Goal: Task Accomplishment & Management: Use online tool/utility

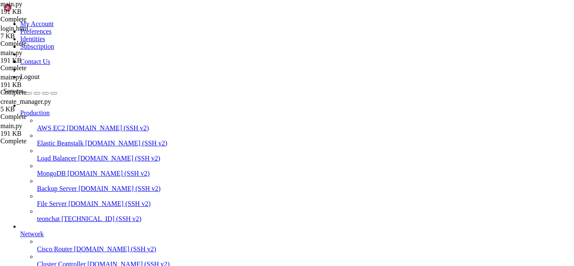
scroll to position [4, 1]
drag, startPoint x: 333, startPoint y: 604, endPoint x: 196, endPoint y: 644, distance: 142.3
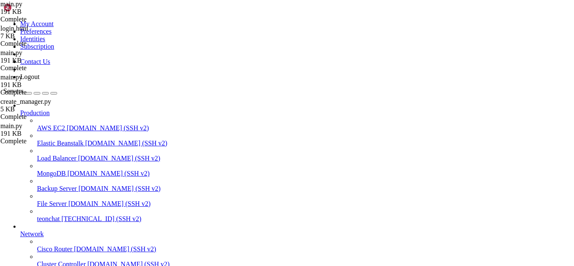
scroll to position [19596, 0]
drag, startPoint x: 20, startPoint y: 683, endPoint x: 7, endPoint y: 595, distance: 88.9
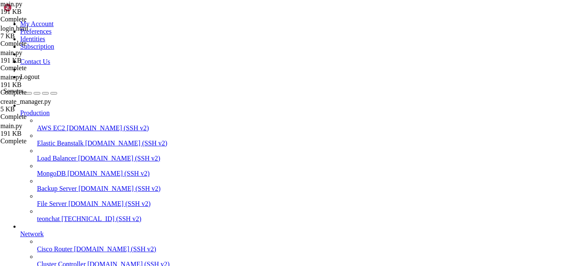
scroll to position [19802, 0]
drag, startPoint x: 235, startPoint y: 209, endPoint x: 325, endPoint y: 249, distance: 98.6
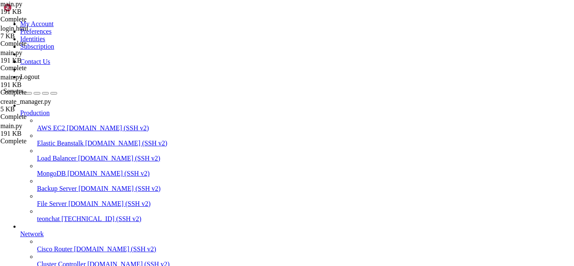
scroll to position [19838, 0]
drag, startPoint x: 231, startPoint y: 687, endPoint x: 220, endPoint y: 690, distance: 11.4
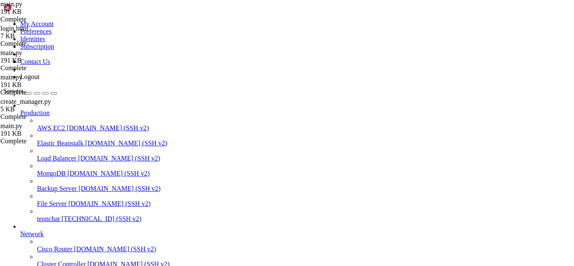
drag, startPoint x: 236, startPoint y: 691, endPoint x: 214, endPoint y: 699, distance: 23.7
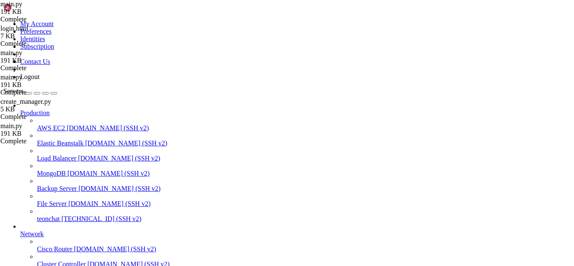
drag, startPoint x: 254, startPoint y: 693, endPoint x: 246, endPoint y: 692, distance: 8.5
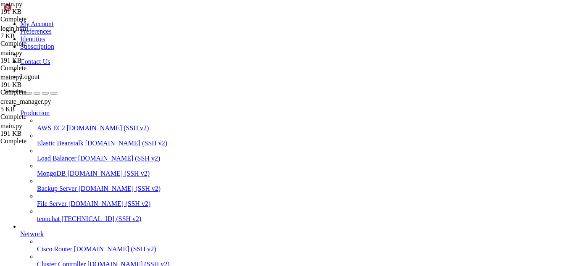
scroll to position [20209, 0]
drag, startPoint x: 243, startPoint y: 690, endPoint x: 222, endPoint y: 690, distance: 20.2
drag, startPoint x: 244, startPoint y: 678, endPoint x: 210, endPoint y: 683, distance: 34.8
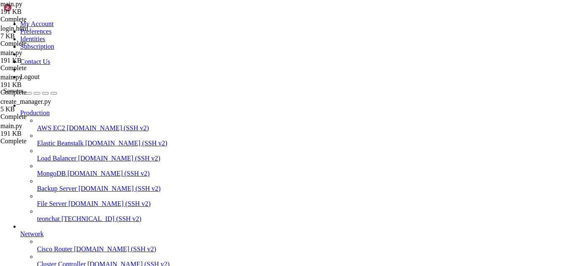
drag, startPoint x: 235, startPoint y: 687, endPoint x: 202, endPoint y: 696, distance: 34.5
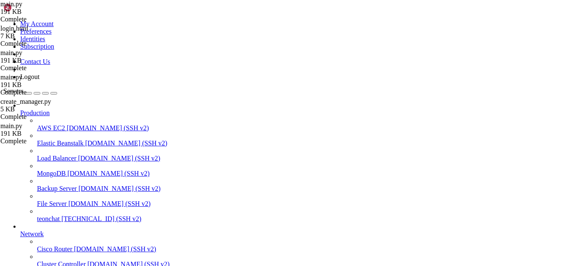
drag, startPoint x: 99, startPoint y: 677, endPoint x: 8, endPoint y: 573, distance: 138.3
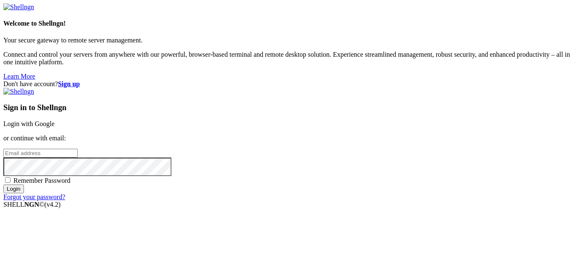
click at [55, 120] on link "Login with Google" at bounding box center [28, 123] width 51 height 7
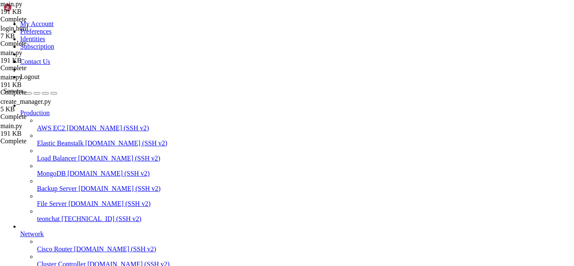
scroll to position [21574, 0]
drag, startPoint x: 229, startPoint y: 676, endPoint x: 195, endPoint y: 690, distance: 37.2
drag, startPoint x: 5, startPoint y: 498, endPoint x: 104, endPoint y: 678, distance: 205.7
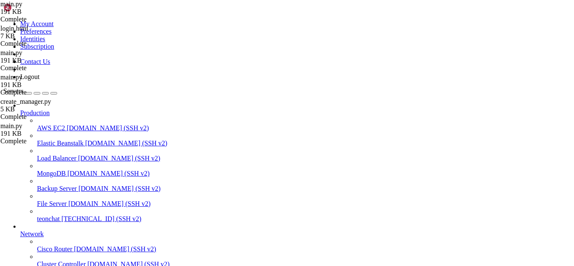
copy div ""PYTHON_SHA256=ae665bc678abd9ab6a6e1573d2481625a53719bc517e9a634ed2b9fefae3817f…"
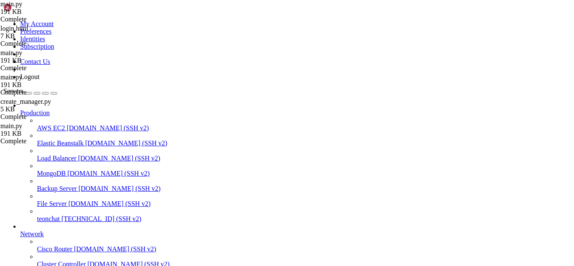
scroll to position [22163, 0]
drag, startPoint x: 66, startPoint y: 684, endPoint x: 8, endPoint y: 662, distance: 62.4
copy div "version: '3.8' networks: proxy: name: proxy external: true postgres_data: {}"
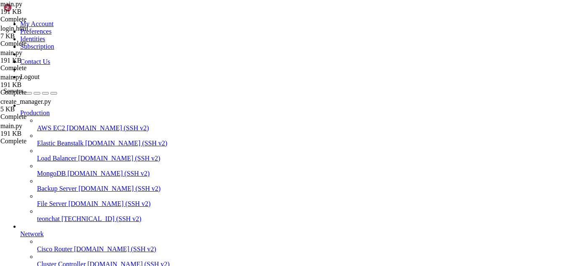
drag, startPoint x: 58, startPoint y: 515, endPoint x: 46, endPoint y: 613, distance: 99.6
drag, startPoint x: 250, startPoint y: 686, endPoint x: 338, endPoint y: 692, distance: 88.9
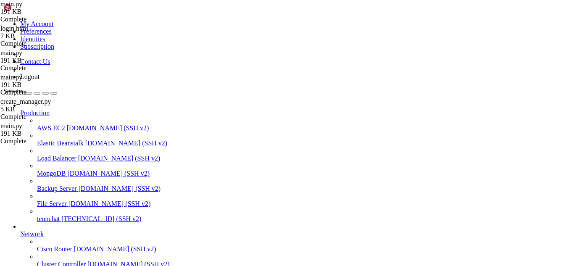
scroll to position [22816, 0]
drag, startPoint x: 233, startPoint y: 687, endPoint x: 210, endPoint y: 689, distance: 23.2
drag, startPoint x: 261, startPoint y: 689, endPoint x: 229, endPoint y: 688, distance: 32.4
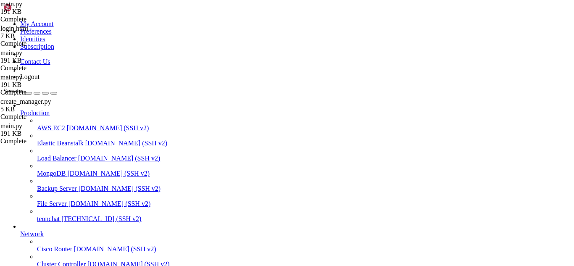
drag, startPoint x: 235, startPoint y: 691, endPoint x: 215, endPoint y: 692, distance: 19.8
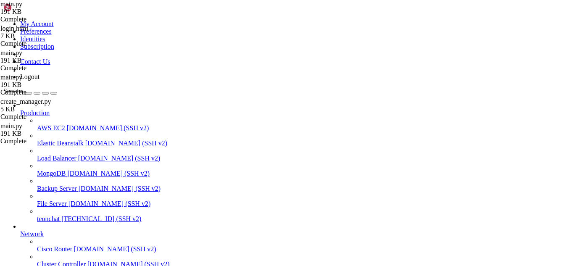
drag, startPoint x: 196, startPoint y: 558, endPoint x: 156, endPoint y: 570, distance: 41.6
drag, startPoint x: 7, startPoint y: 550, endPoint x: 93, endPoint y: 563, distance: 87.7
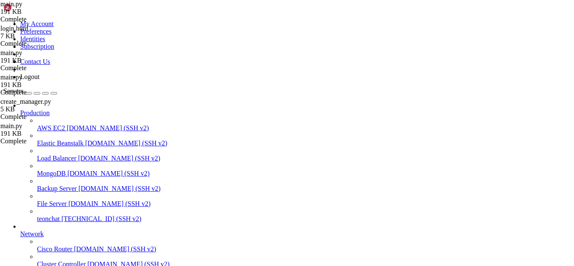
copy div "docker compose down docker compose up -d --build"
drag, startPoint x: 239, startPoint y: 685, endPoint x: 222, endPoint y: 679, distance: 18.2
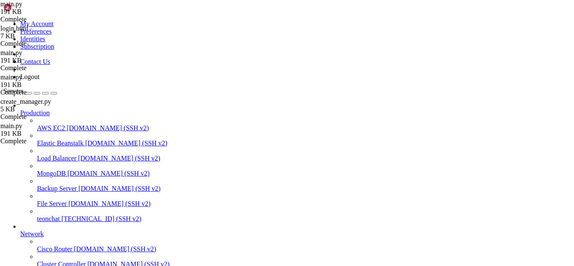
drag, startPoint x: 235, startPoint y: 689, endPoint x: 210, endPoint y: 673, distance: 29.5
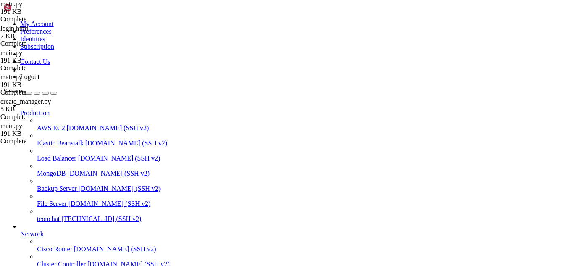
drag, startPoint x: 72, startPoint y: 677, endPoint x: 7, endPoint y: 679, distance: 65.2
copy div "root@teonchat:~/meuapp/flaskmkdir/oficial/app_delivery/reverse-proxy# docker lo…"
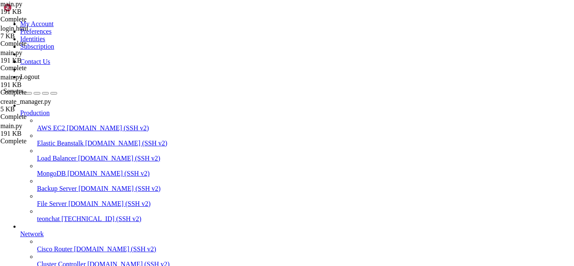
drag, startPoint x: 228, startPoint y: 686, endPoint x: 210, endPoint y: 678, distance: 19.8
drag, startPoint x: 232, startPoint y: 692, endPoint x: 207, endPoint y: 696, distance: 25.2
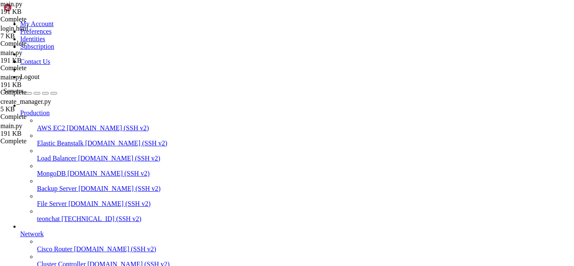
scroll to position [24724, 0]
drag, startPoint x: 207, startPoint y: 696, endPoint x: 189, endPoint y: 689, distance: 19.6
drag, startPoint x: 207, startPoint y: 677, endPoint x: 257, endPoint y: 693, distance: 51.9
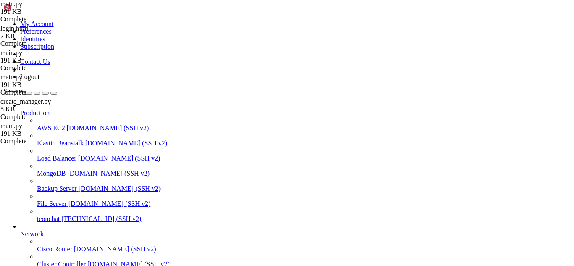
scroll to position [25100, 0]
drag, startPoint x: 153, startPoint y: 628, endPoint x: 152, endPoint y: 679, distance: 51.3
drag, startPoint x: 165, startPoint y: 593, endPoint x: 203, endPoint y: 656, distance: 73.6
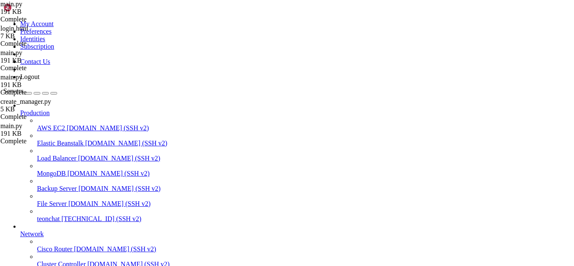
drag, startPoint x: 125, startPoint y: 688, endPoint x: 377, endPoint y: 645, distance: 255.9
drag, startPoint x: 377, startPoint y: 645, endPoint x: 307, endPoint y: 697, distance: 86.9
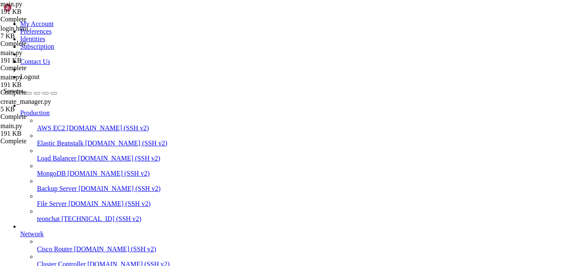
drag, startPoint x: 256, startPoint y: 689, endPoint x: 245, endPoint y: 696, distance: 13.4
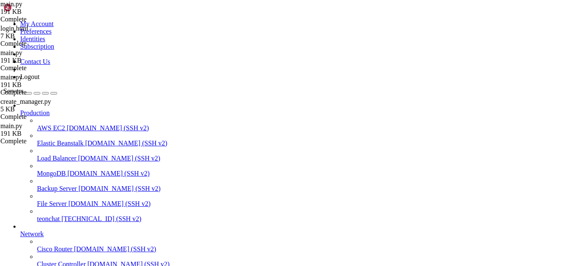
drag, startPoint x: 177, startPoint y: 651, endPoint x: 278, endPoint y: 678, distance: 104.0
drag, startPoint x: 231, startPoint y: 693, endPoint x: 198, endPoint y: 690, distance: 33.4
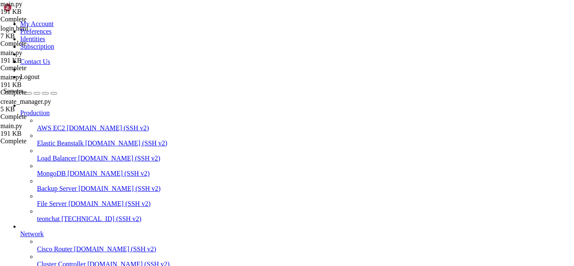
scroll to position [26395, 0]
drag, startPoint x: 218, startPoint y: 690, endPoint x: 311, endPoint y: 693, distance: 92.9
drag, startPoint x: 180, startPoint y: 693, endPoint x: 146, endPoint y: 685, distance: 34.4
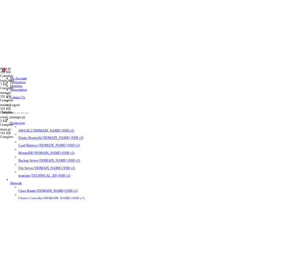
scroll to position [26507, 0]
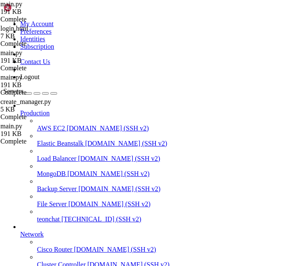
drag, startPoint x: 128, startPoint y: 654, endPoint x: 6, endPoint y: 644, distance: 122.0
copy div ">>> from main import app >>> with app.app_context(): ... for r in app.url_map.i…"
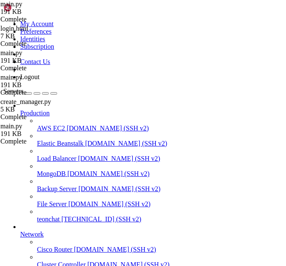
drag, startPoint x: 56, startPoint y: 691, endPoint x: 66, endPoint y: 687, distance: 10.9
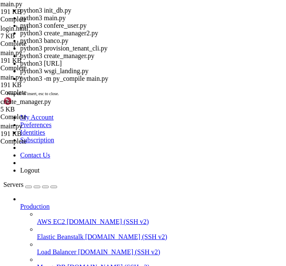
scroll to position [26696, 0]
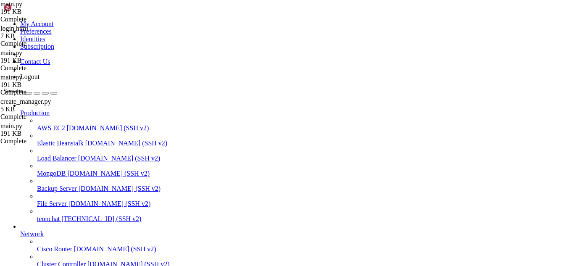
scroll to position [26778, 0]
drag, startPoint x: 7, startPoint y: 549, endPoint x: 116, endPoint y: 677, distance: 168.5
copy div "root@teonchat:~/meuapp/flaskmkdir/oficial/app_delivery/reverse-proxy# docker ex…"
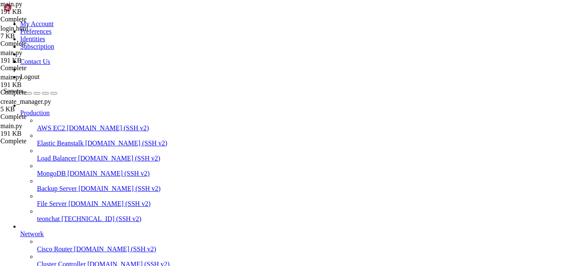
drag, startPoint x: 209, startPoint y: 611, endPoint x: 170, endPoint y: 658, distance: 61.3
drag, startPoint x: 170, startPoint y: 658, endPoint x: 140, endPoint y: 697, distance: 49.1
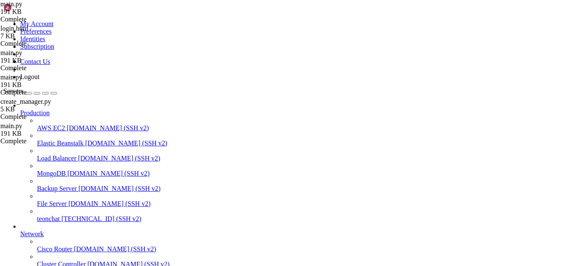
scroll to position [27320, 0]
drag, startPoint x: 140, startPoint y: 697, endPoint x: 296, endPoint y: 683, distance: 157.1
drag, startPoint x: 265, startPoint y: 680, endPoint x: 221, endPoint y: 620, distance: 74.8
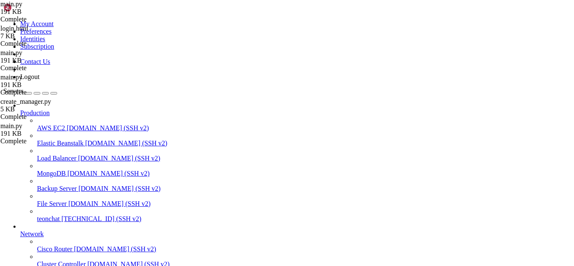
drag, startPoint x: 249, startPoint y: 671, endPoint x: 232, endPoint y: 699, distance: 33.2
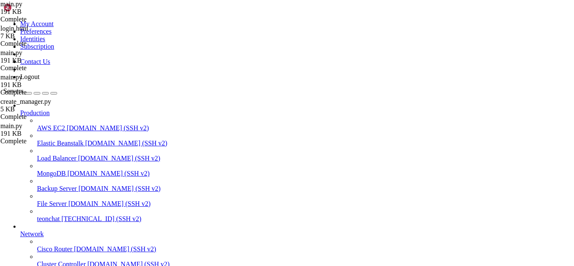
drag, startPoint x: 280, startPoint y: 592, endPoint x: 223, endPoint y: 661, distance: 90.2
drag, startPoint x: 223, startPoint y: 661, endPoint x: 178, endPoint y: 664, distance: 45.1
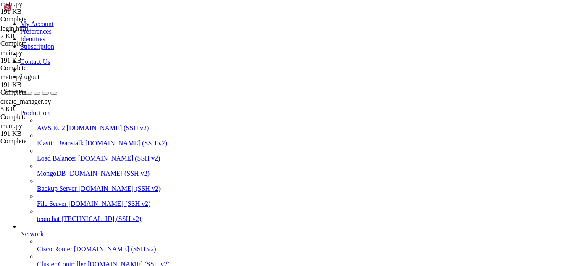
scroll to position [27796, 0]
drag, startPoint x: 171, startPoint y: 682, endPoint x: 142, endPoint y: 685, distance: 29.3
drag, startPoint x: 96, startPoint y: 682, endPoint x: 31, endPoint y: 654, distance: 71.2
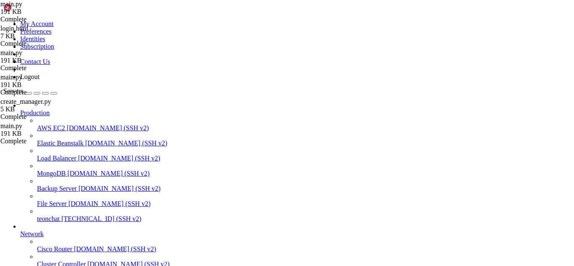
drag, startPoint x: 6, startPoint y: 567, endPoint x: 93, endPoint y: 685, distance: 146.7
copy div "root@344a0de77808:/app# docker exec -it app python - <<'PY' ctx.pop() bash: syn…"
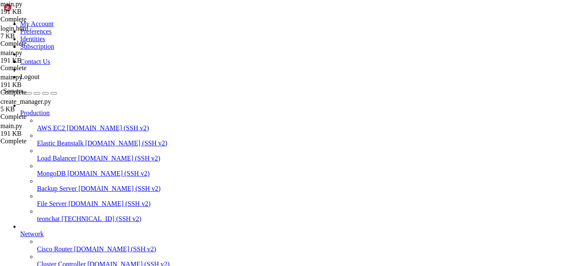
scroll to position [27985, 0]
drag, startPoint x: 276, startPoint y: 553, endPoint x: 221, endPoint y: 629, distance: 94.3
drag, startPoint x: 231, startPoint y: 686, endPoint x: 221, endPoint y: 690, distance: 11.3
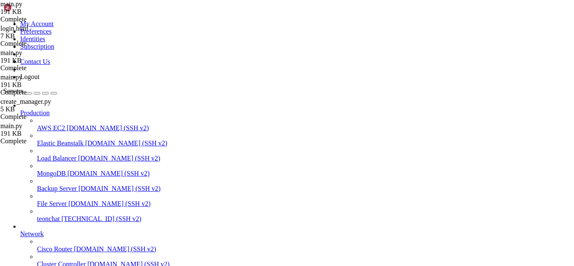
drag, startPoint x: 238, startPoint y: 692, endPoint x: 222, endPoint y: 698, distance: 17.2
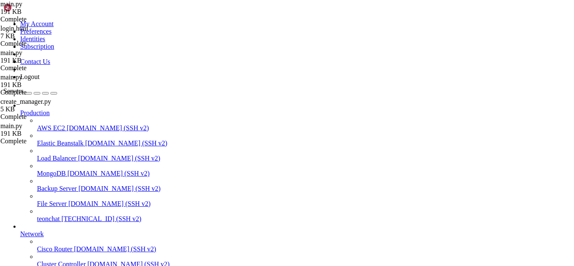
scroll to position [29333, 0]
drag, startPoint x: 228, startPoint y: 682, endPoint x: 225, endPoint y: 691, distance: 9.3
drag, startPoint x: 238, startPoint y: 667, endPoint x: 238, endPoint y: 674, distance: 6.3
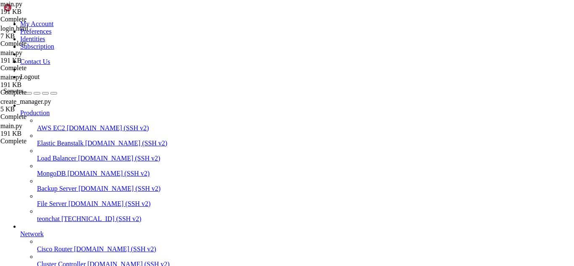
scroll to position [4, 0]
drag, startPoint x: 203, startPoint y: 114, endPoint x: 204, endPoint y: 123, distance: 8.5
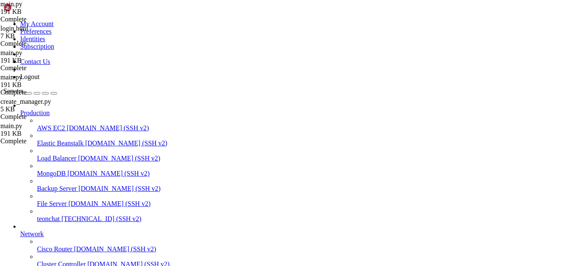
scroll to position [29868, 0]
drag, startPoint x: 223, startPoint y: 689, endPoint x: 172, endPoint y: 685, distance: 51.1
drag, startPoint x: 233, startPoint y: 685, endPoint x: 219, endPoint y: 689, distance: 15.0
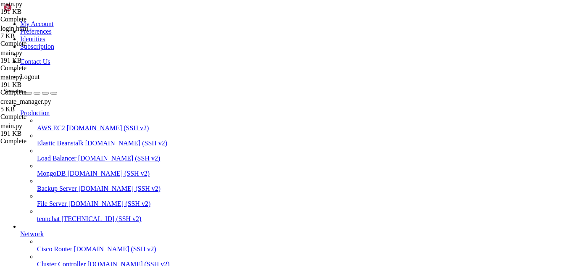
drag, startPoint x: 70, startPoint y: 677, endPoint x: 8, endPoint y: 532, distance: 157.8
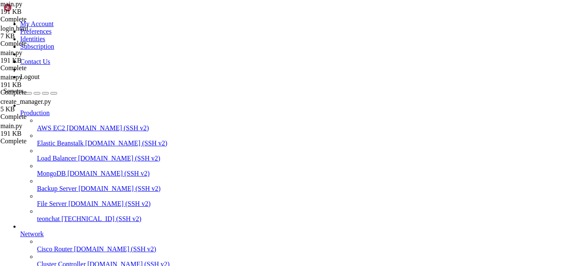
copy div "ROTAS CARREGADAS: static /static/<path:filename> GET,HEAD,OPTIONS admin_discoun…"
drag, startPoint x: 173, startPoint y: 690, endPoint x: 52, endPoint y: 690, distance: 121.5
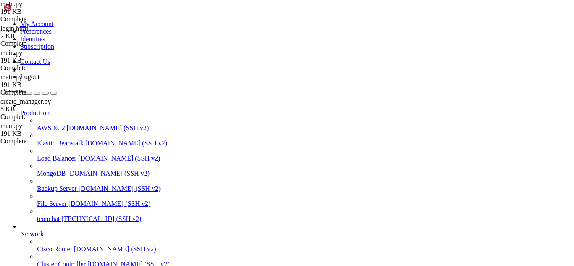
copy x-row "/meuapp/flaskmkdir/oficial/app_delivery/"
drag, startPoint x: 51, startPoint y: 508, endPoint x: 18, endPoint y: 499, distance: 34.0
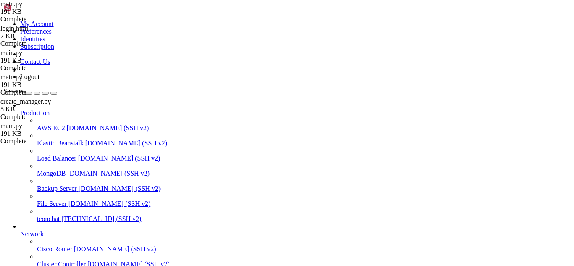
drag, startPoint x: 57, startPoint y: 508, endPoint x: 7, endPoint y: 497, distance: 51.2
copy div "from main import create_app app=create_app()"
drag, startPoint x: 92, startPoint y: 497, endPoint x: 6, endPoint y: 495, distance: 85.8
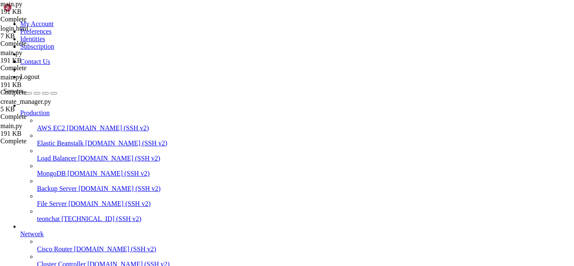
drag, startPoint x: 244, startPoint y: 685, endPoint x: 201, endPoint y: 688, distance: 43.0
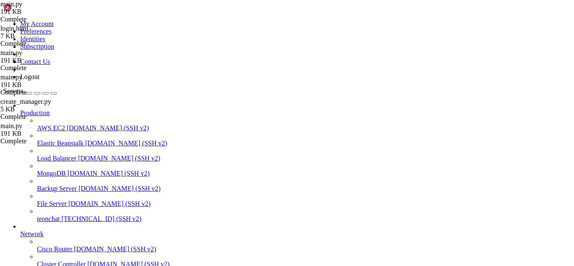
drag, startPoint x: 211, startPoint y: 677, endPoint x: 234, endPoint y: 691, distance: 27.0
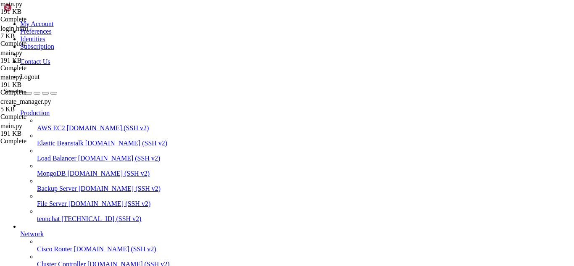
scroll to position [31470, 0]
drag, startPoint x: 223, startPoint y: 688, endPoint x: 185, endPoint y: 684, distance: 38.1
drag, startPoint x: 185, startPoint y: 684, endPoint x: 285, endPoint y: 697, distance: 101.4
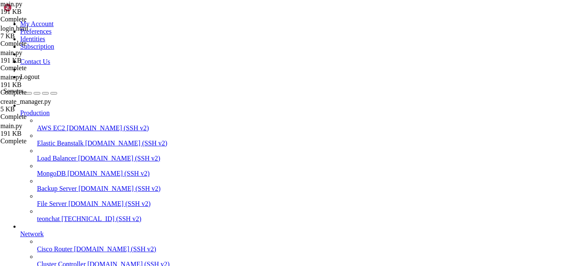
drag, startPoint x: 242, startPoint y: 690, endPoint x: 207, endPoint y: 692, distance: 35.4
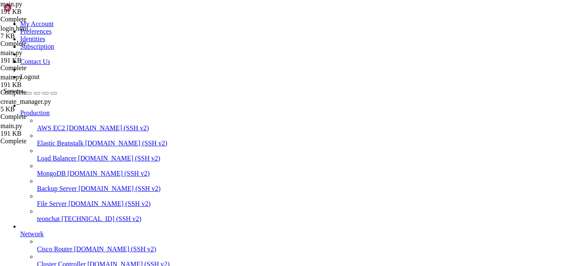
scroll to position [0, 0]
type input "/root/meuapp/flaskmkdir/oficial/app_delivery/templates/admin"
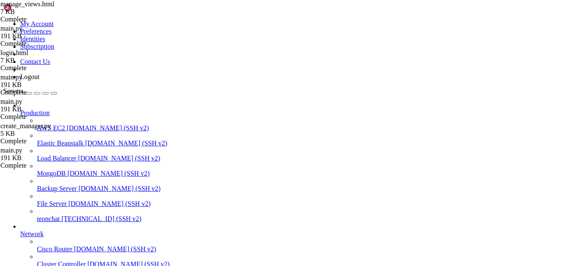
type textarea "{% endblock %}"
drag, startPoint x: 102, startPoint y: 673, endPoint x: 27, endPoint y: 654, distance: 76.9
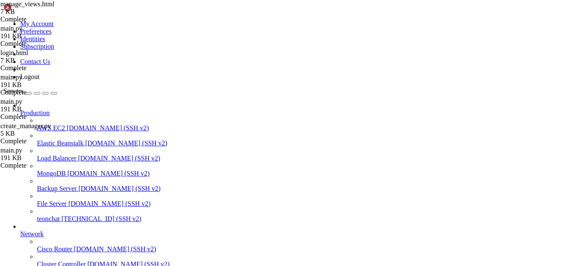
drag, startPoint x: 235, startPoint y: 687, endPoint x: 229, endPoint y: 693, distance: 8.1
drag, startPoint x: 22, startPoint y: 560, endPoint x: 178, endPoint y: 579, distance: 157.6
